Goal: Task Accomplishment & Management: Manage account settings

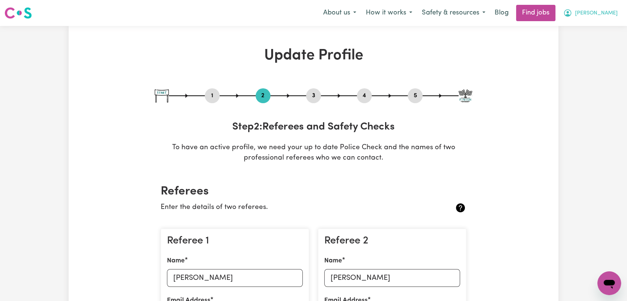
click at [612, 13] on span "[PERSON_NAME]" at bounding box center [596, 13] width 43 height 8
click at [595, 53] on link "Logout" at bounding box center [592, 57] width 59 height 14
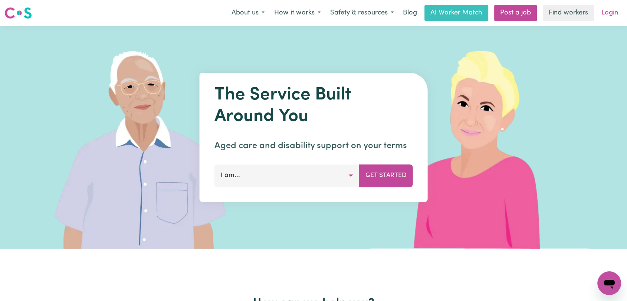
click at [617, 13] on link "Login" at bounding box center [610, 13] width 26 height 16
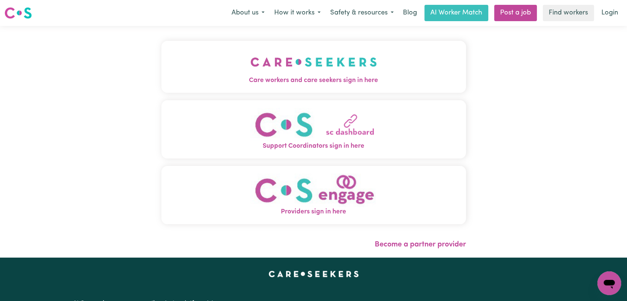
click at [345, 76] on span "Care workers and care seekers sign in here" at bounding box center [313, 81] width 305 height 10
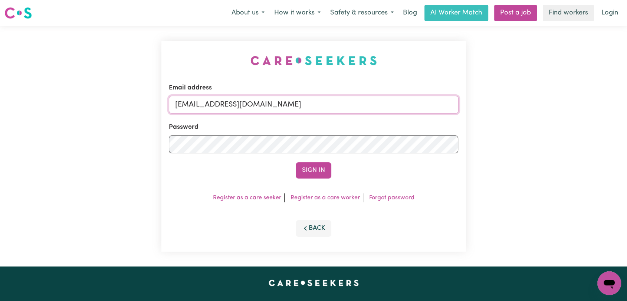
click at [381, 108] on input "[EMAIL_ADDRESS][DOMAIN_NAME]" at bounding box center [314, 105] width 290 height 18
drag, startPoint x: 215, startPoint y: 107, endPoint x: 376, endPoint y: 111, distance: 161.0
click at [376, 111] on input "Superuser~[EMAIL_ADDRESS][DOMAIN_NAME]" at bounding box center [314, 105] width 290 height 18
type input "Superuser~[EMAIL_ADDRESS][DOMAIN_NAME]"
click at [311, 172] on button "Sign In" at bounding box center [314, 170] width 36 height 16
